Goal: Complete application form: Complete application form

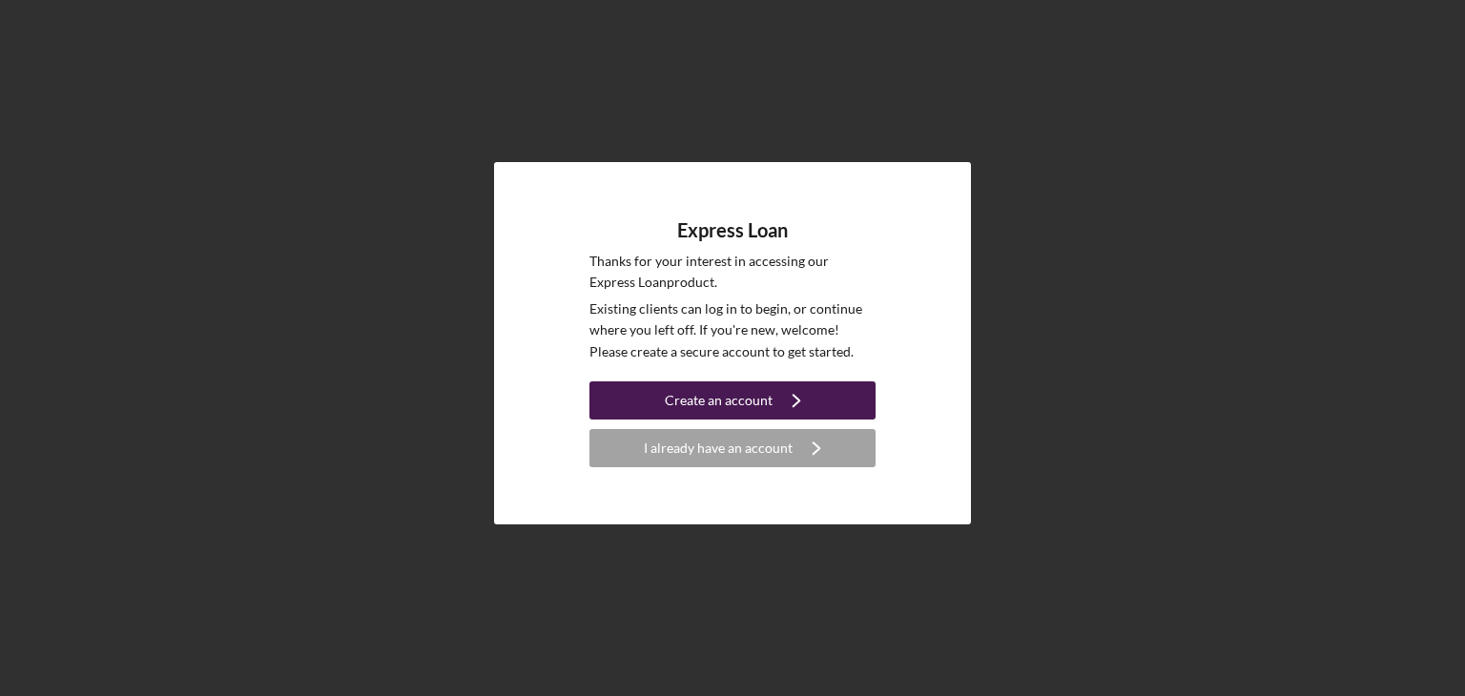
click at [660, 402] on button "Create an account Icon/Navigate" at bounding box center [733, 401] width 286 height 38
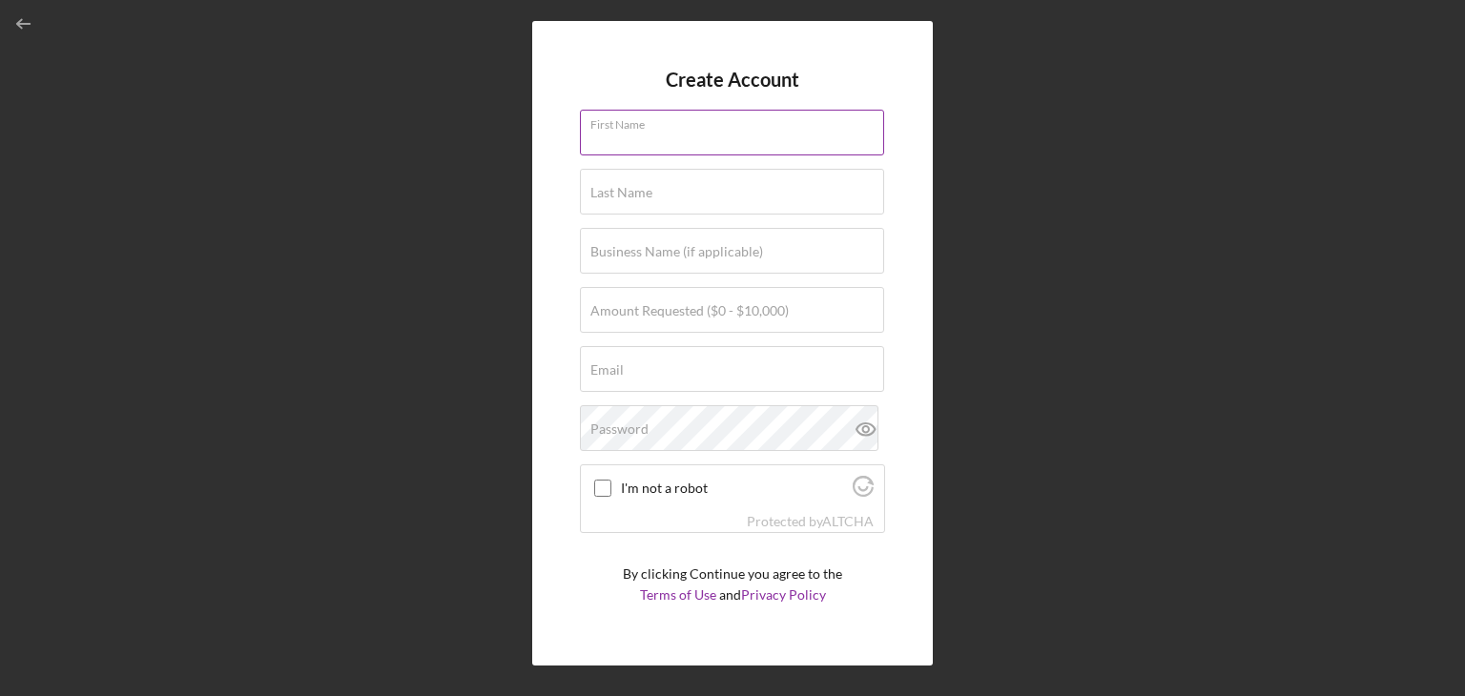
click at [699, 152] on input "First Name" at bounding box center [732, 133] width 304 height 46
type input "[PERSON_NAME]"
type input "[EMAIL_ADDRESS][DOMAIN_NAME]"
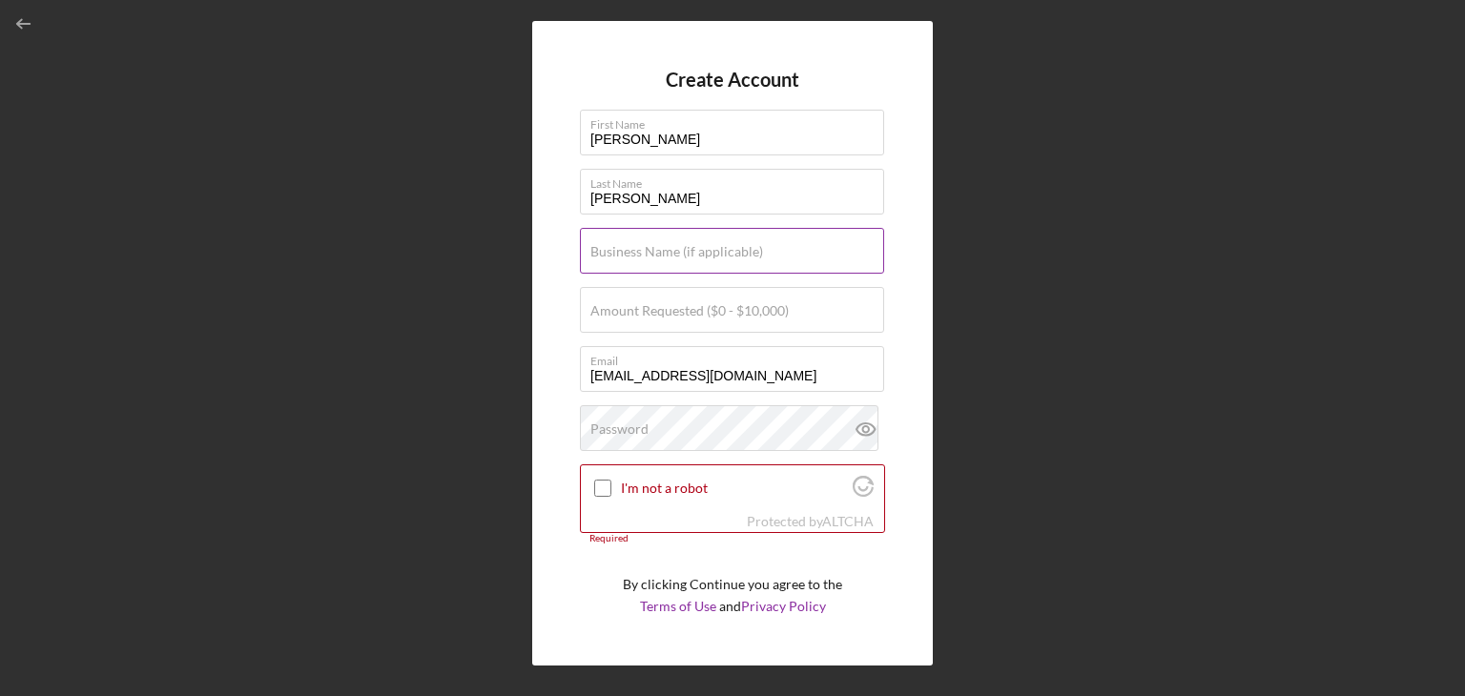
click at [738, 258] on label "Business Name (if applicable)" at bounding box center [677, 251] width 173 height 15
click at [738, 258] on input "Business Name (if applicable)" at bounding box center [732, 251] width 304 height 46
type input "Felt Bodywork LLC"
click at [770, 306] on label "Amount Requested ($0 - $10,000)" at bounding box center [690, 310] width 198 height 15
click at [770, 306] on input "Amount Requested ($0 - $10,000)" at bounding box center [732, 310] width 304 height 46
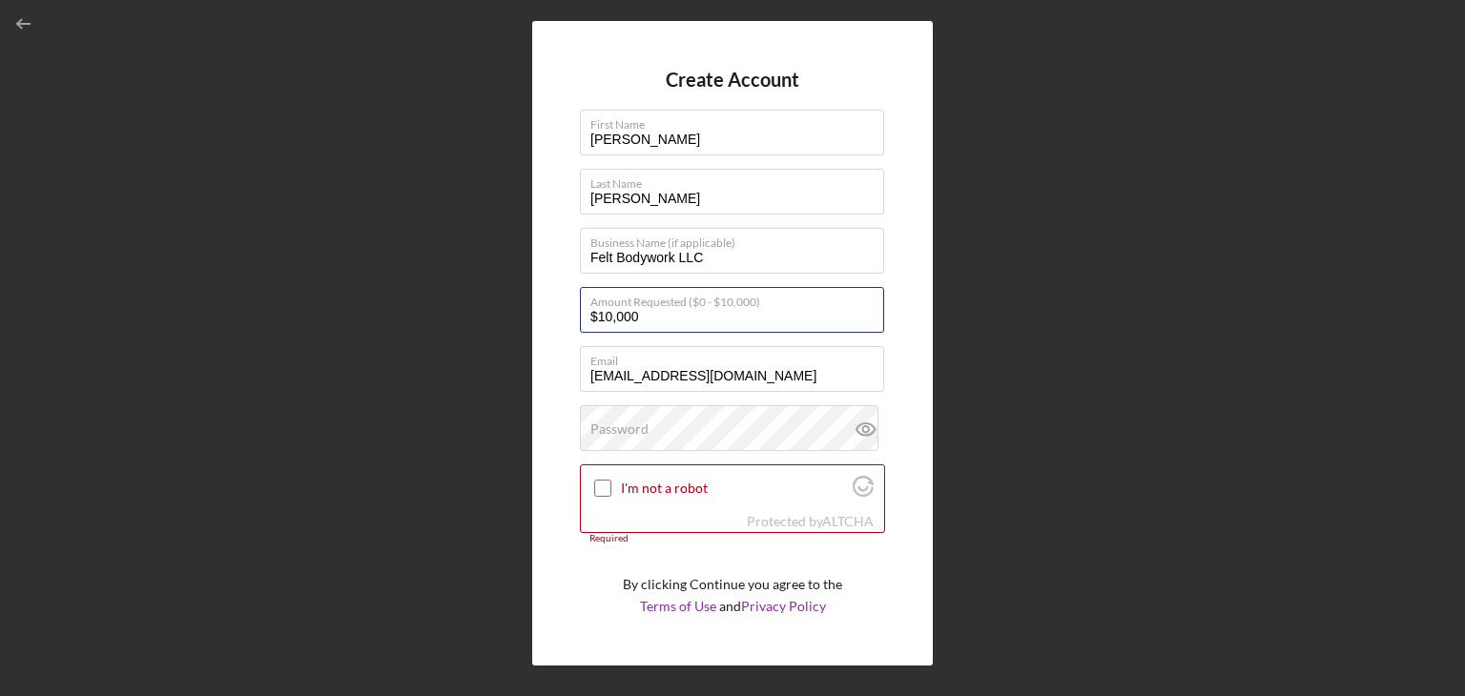
type input "$10,000"
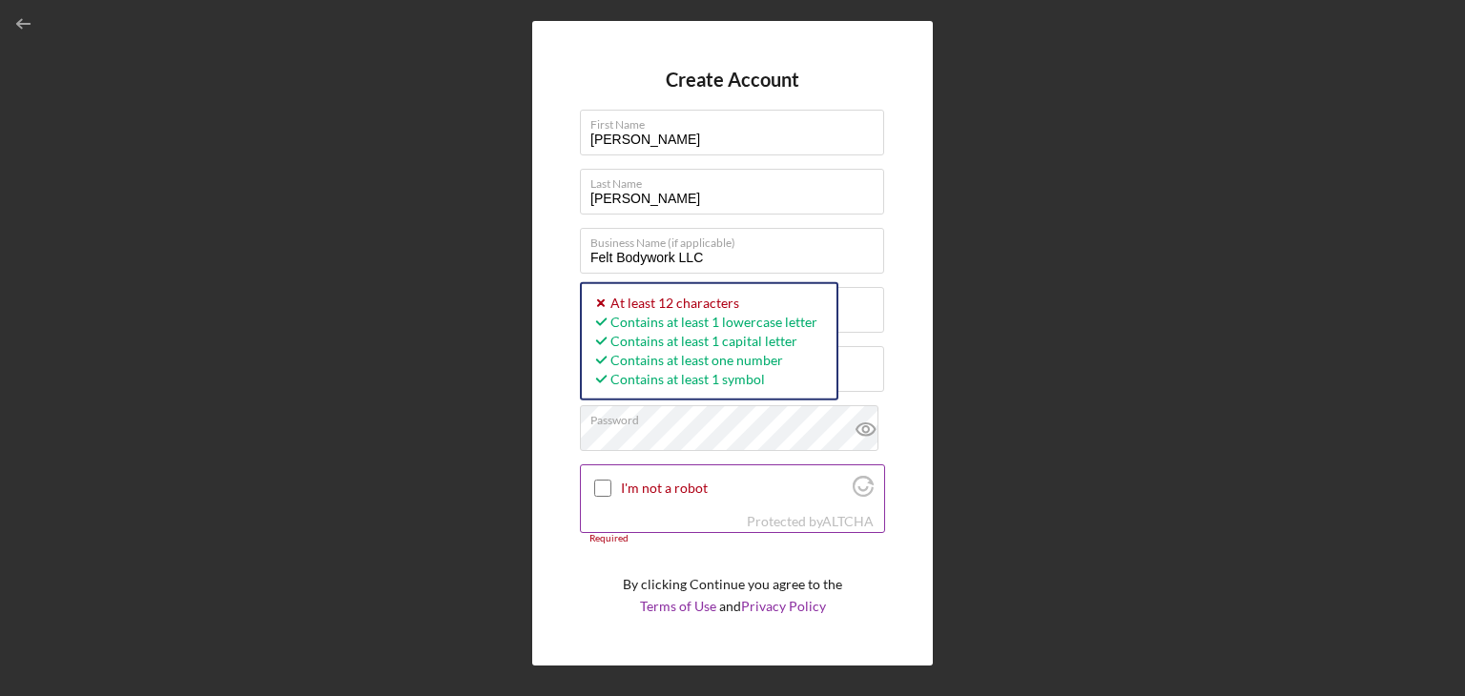
click at [604, 486] on input "I'm not a robot" at bounding box center [602, 488] width 17 height 17
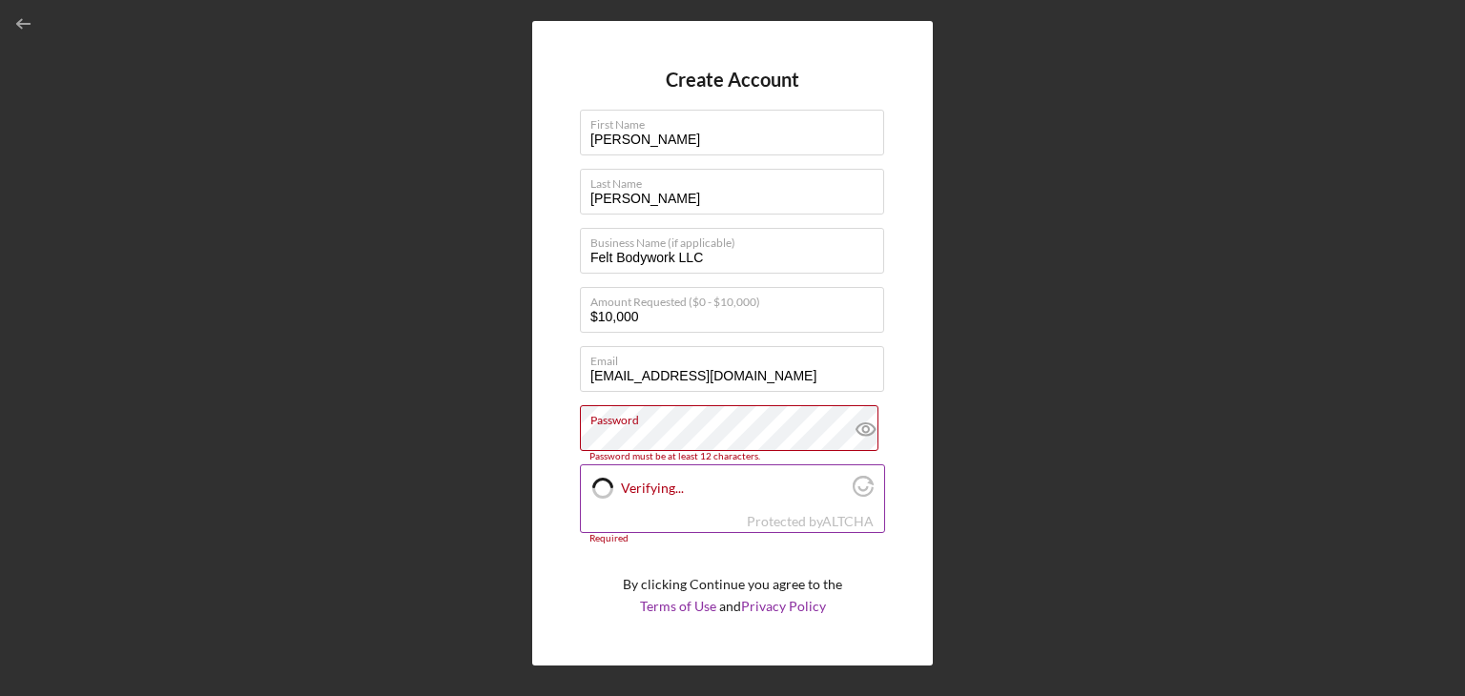
checkbox input "true"
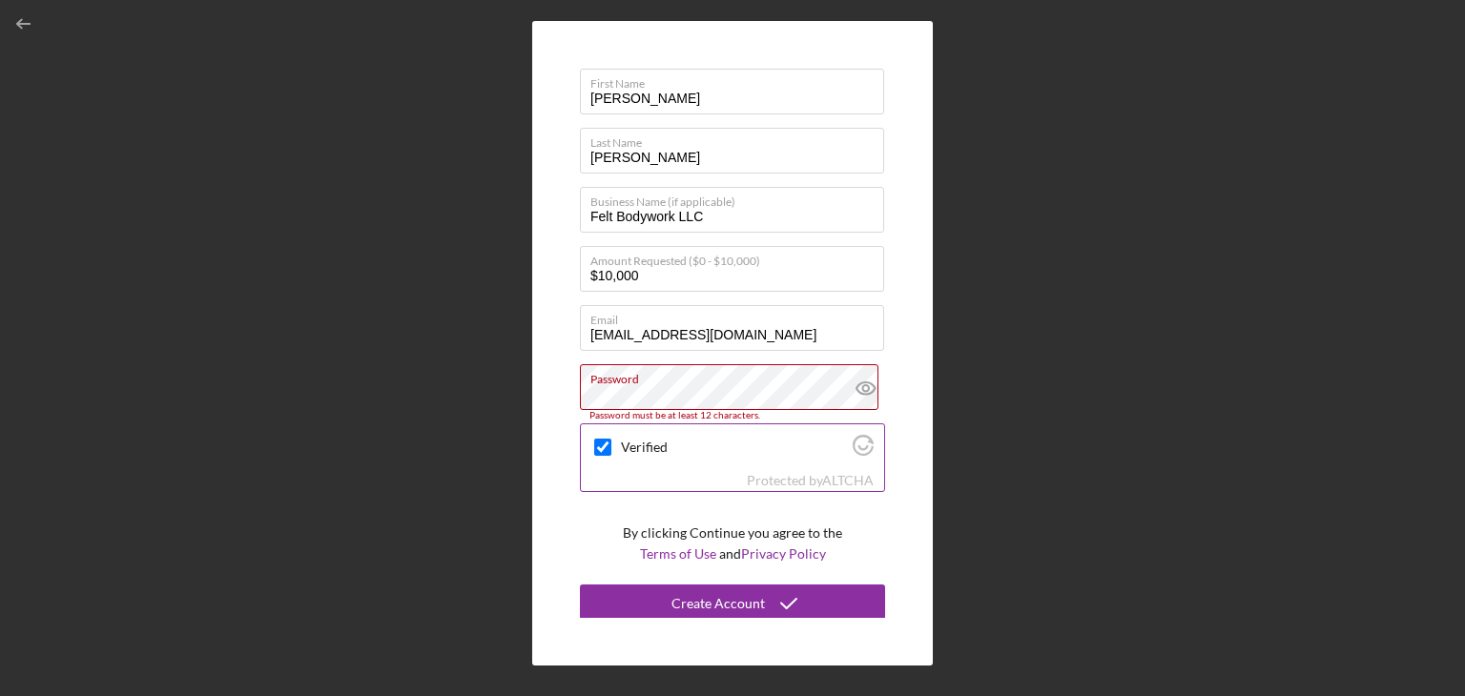
scroll to position [45, 0]
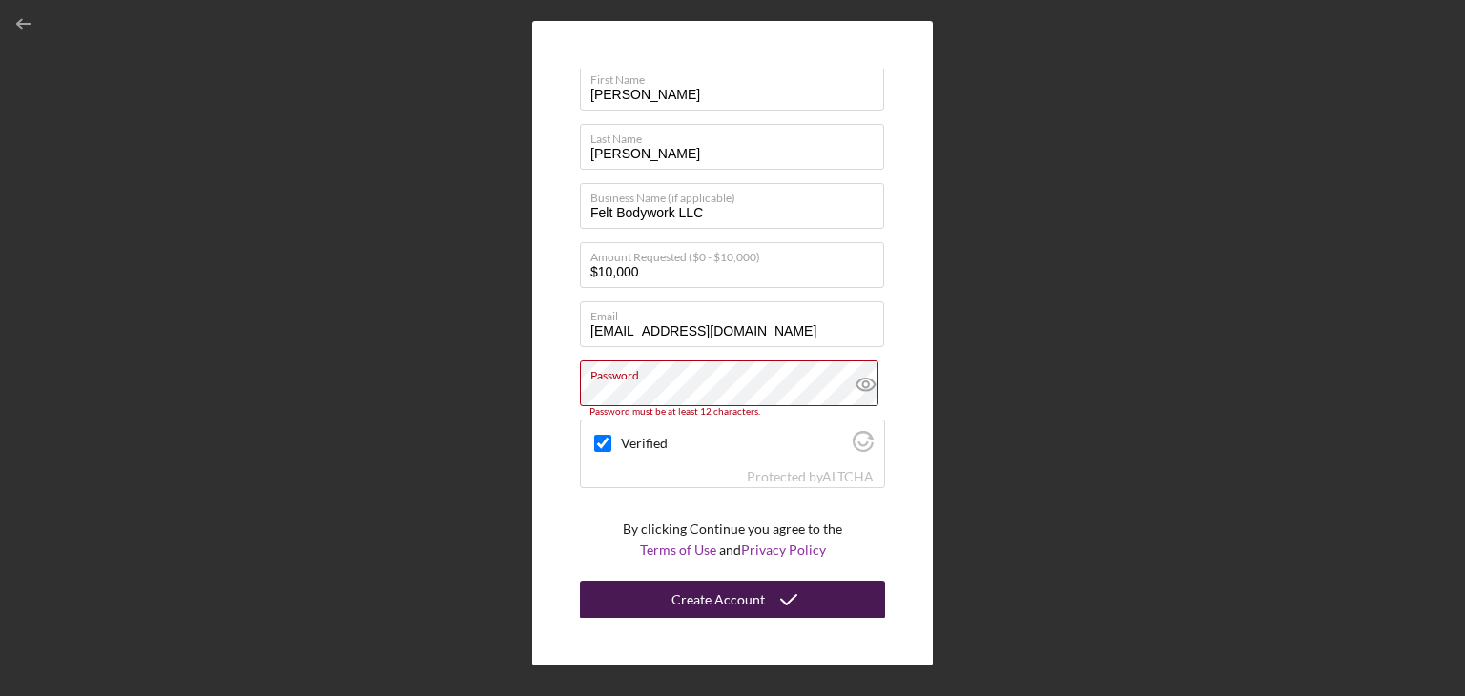
click at [641, 606] on button "Create Account" at bounding box center [732, 600] width 305 height 38
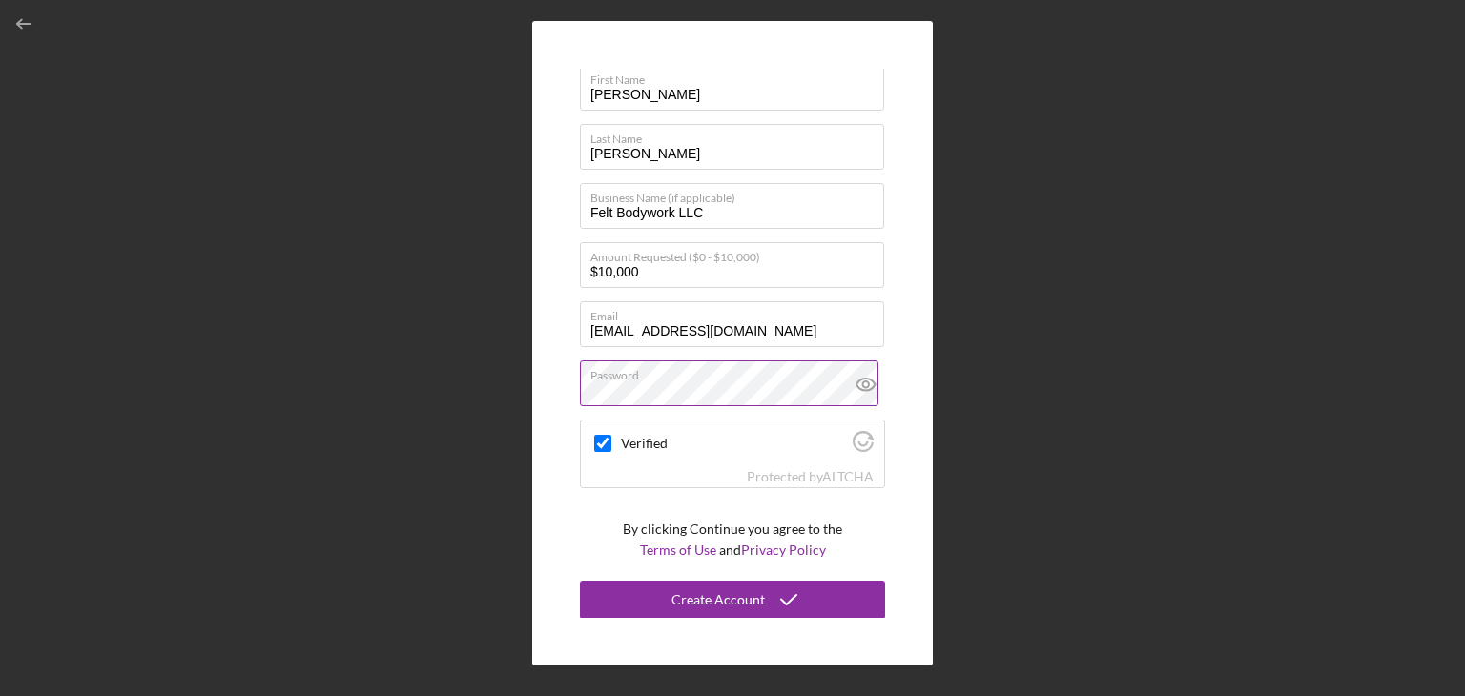
click at [864, 378] on icon at bounding box center [866, 385] width 48 height 48
click at [834, 604] on button "Create Account" at bounding box center [732, 600] width 305 height 38
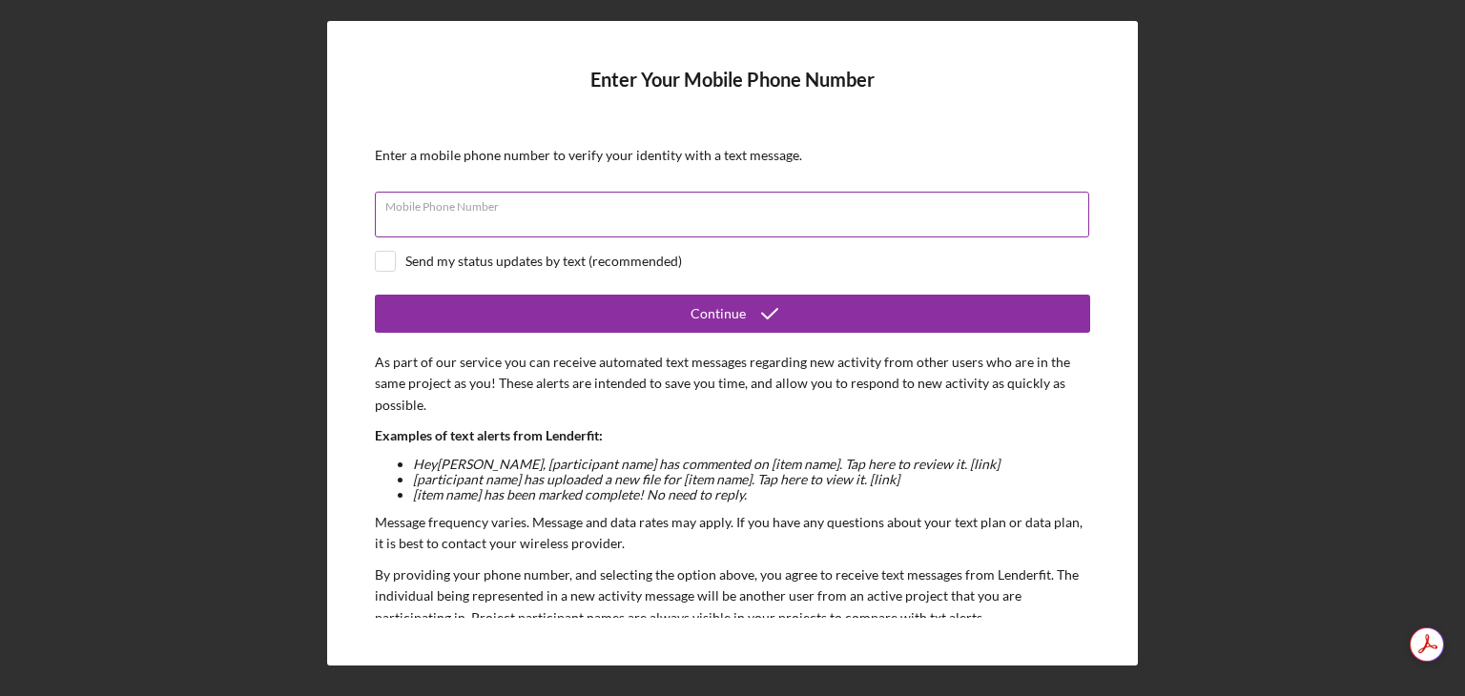
click at [772, 223] on input "Mobile Phone Number" at bounding box center [732, 215] width 715 height 46
click at [857, 227] on input "(558) 4##-####" at bounding box center [732, 215] width 715 height 46
type input "[PHONE_NUMBER]"
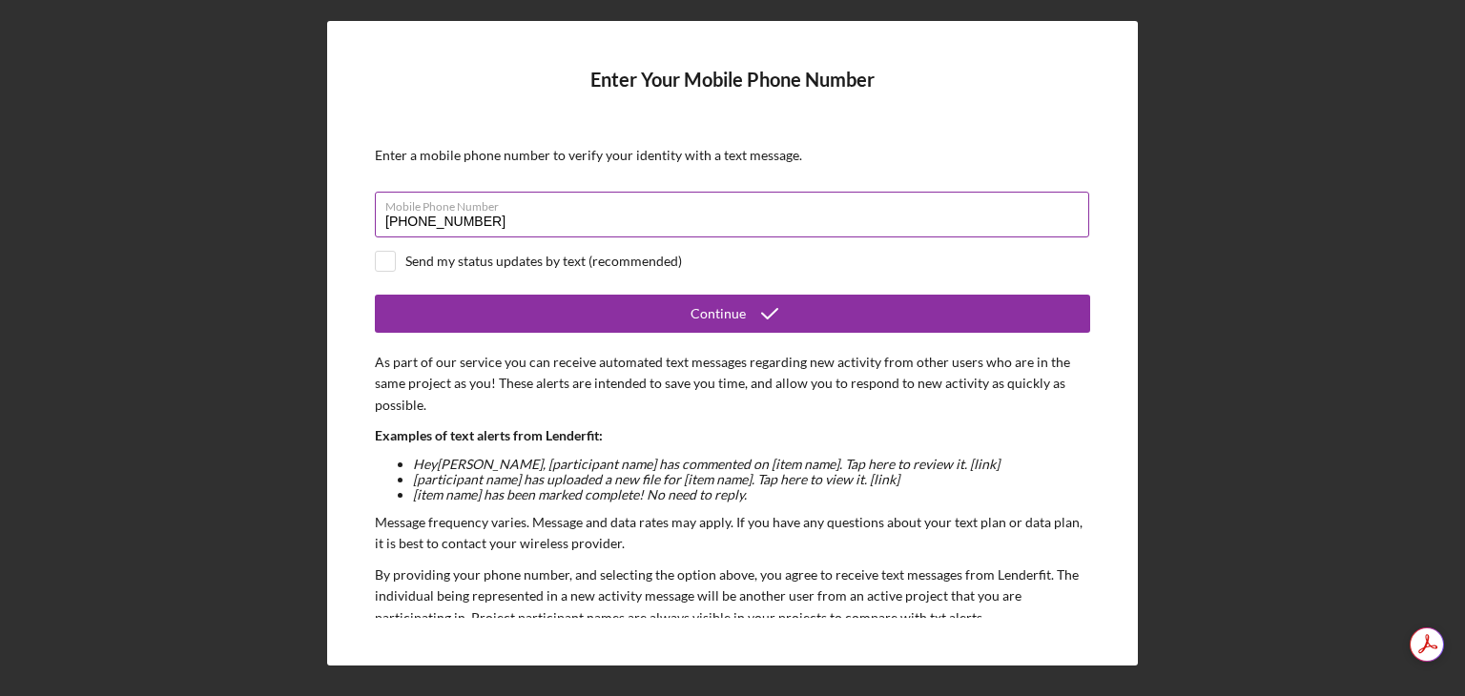
click at [375, 295] on button "Continue" at bounding box center [732, 314] width 715 height 38
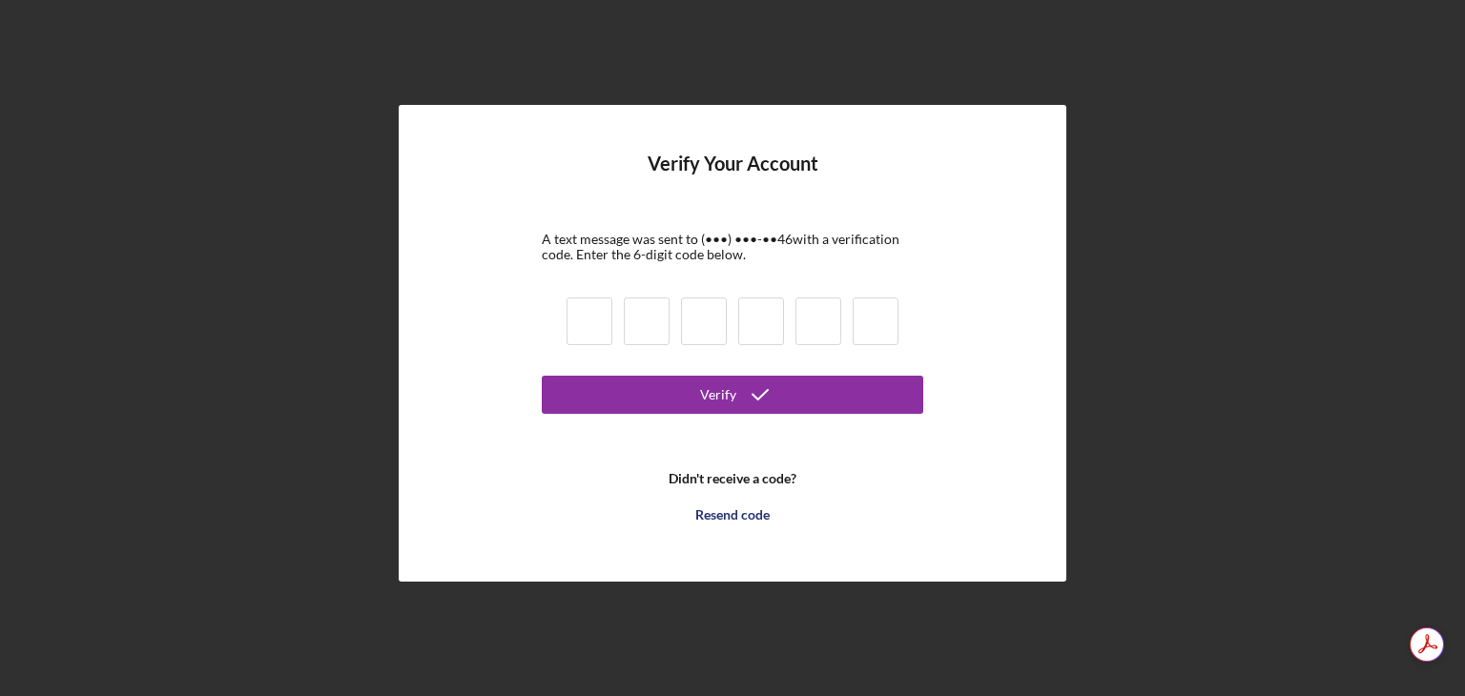
click at [588, 351] on div at bounding box center [732, 324] width 343 height 65
click at [590, 332] on input at bounding box center [590, 322] width 46 height 48
type input "4"
type input "9"
type input "2"
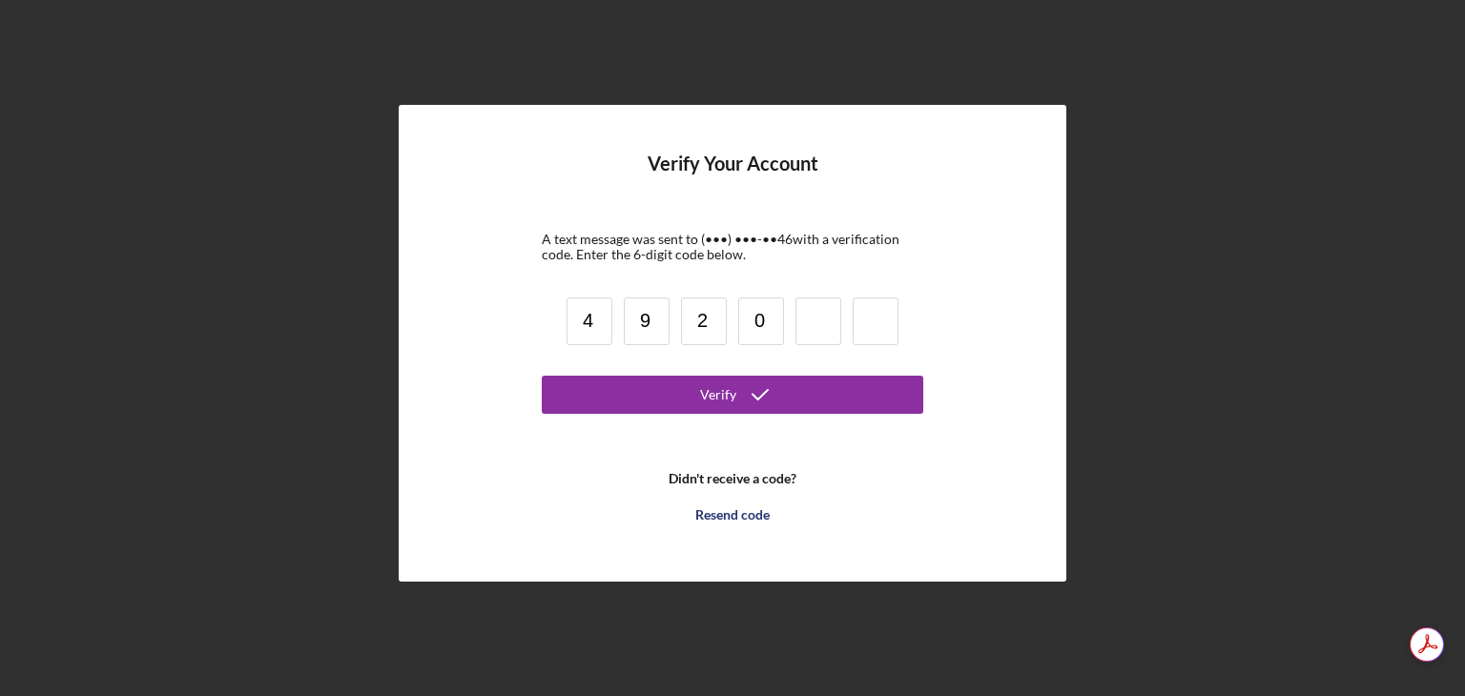
type input "0"
type input "1"
click at [542, 376] on button "Verify" at bounding box center [733, 395] width 382 height 38
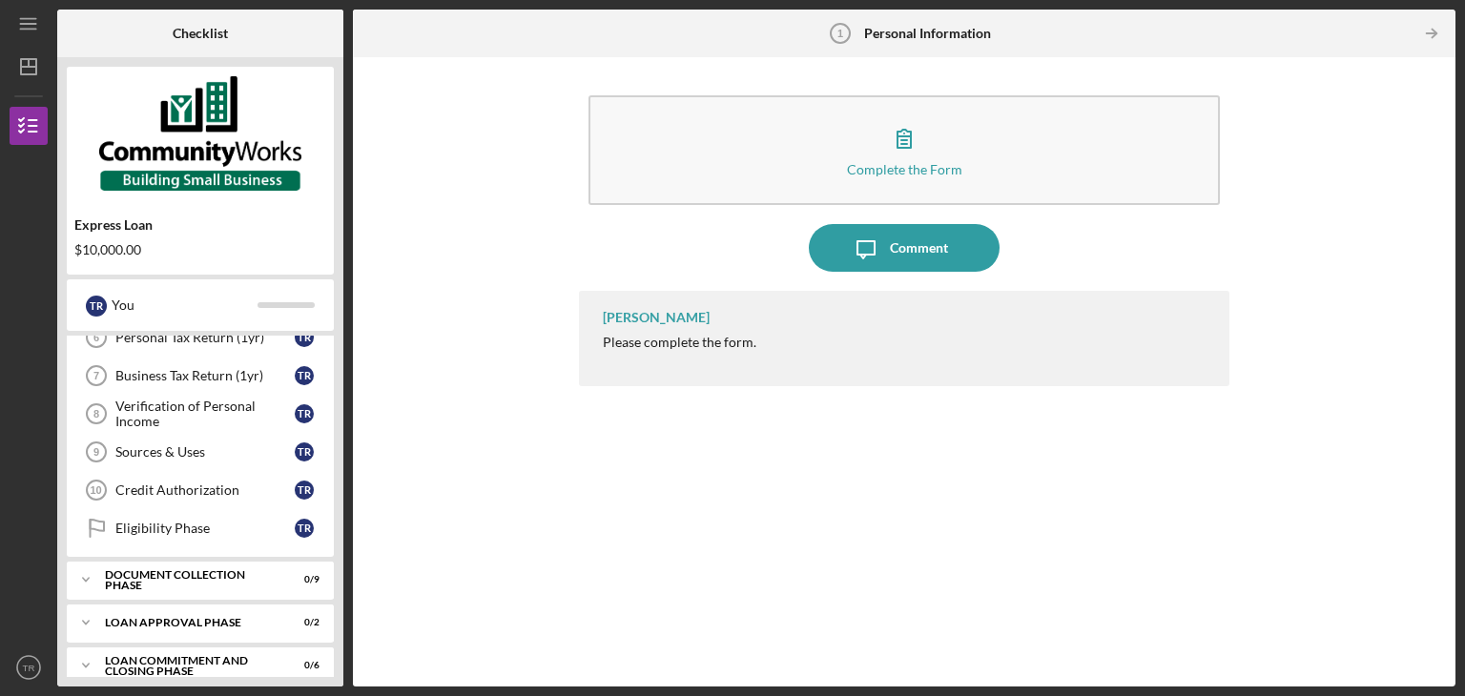
scroll to position [248, 0]
click at [275, 483] on div "Credit Authorization" at bounding box center [204, 489] width 179 height 15
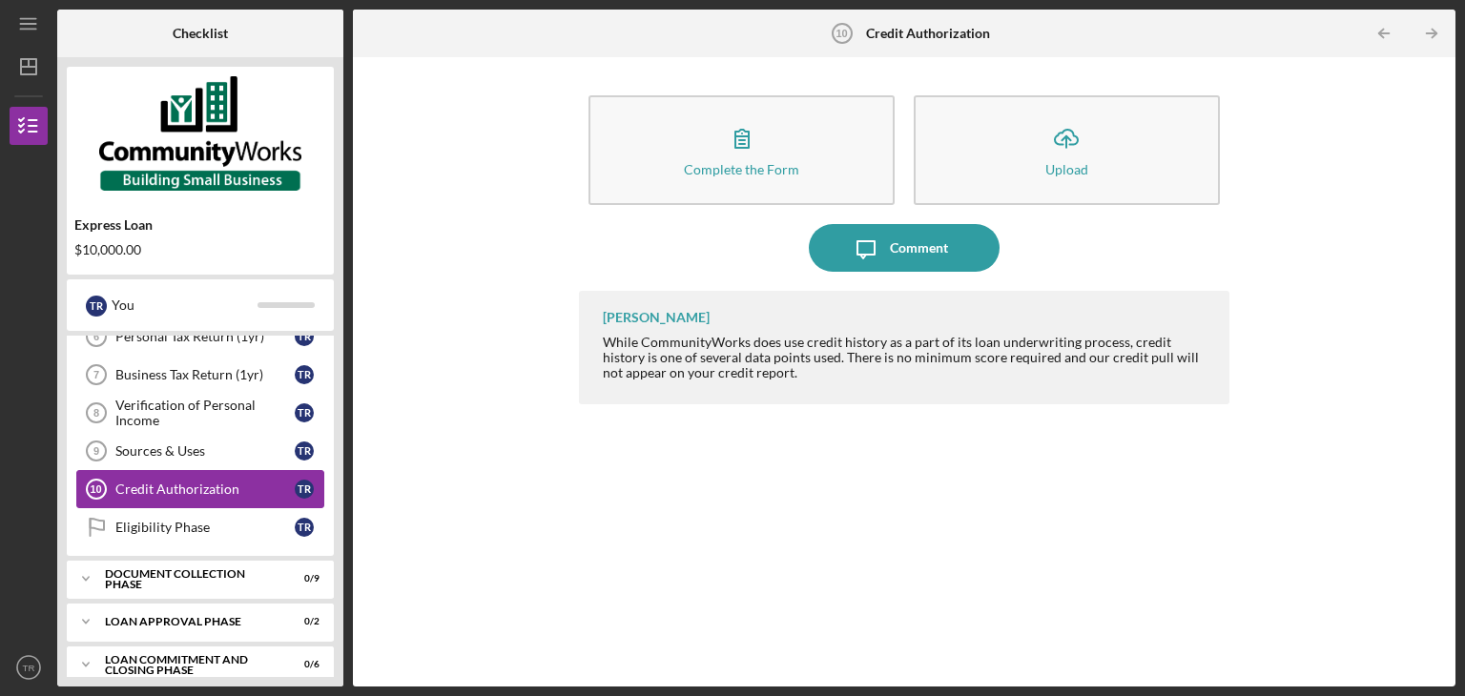
scroll to position [260, 0]
